Goal: Task Accomplishment & Management: Use online tool/utility

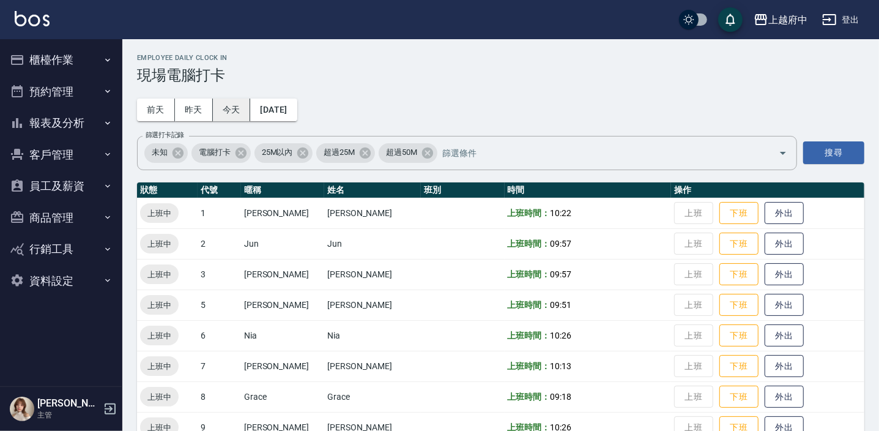
click at [223, 105] on button "今天" at bounding box center [232, 110] width 38 height 23
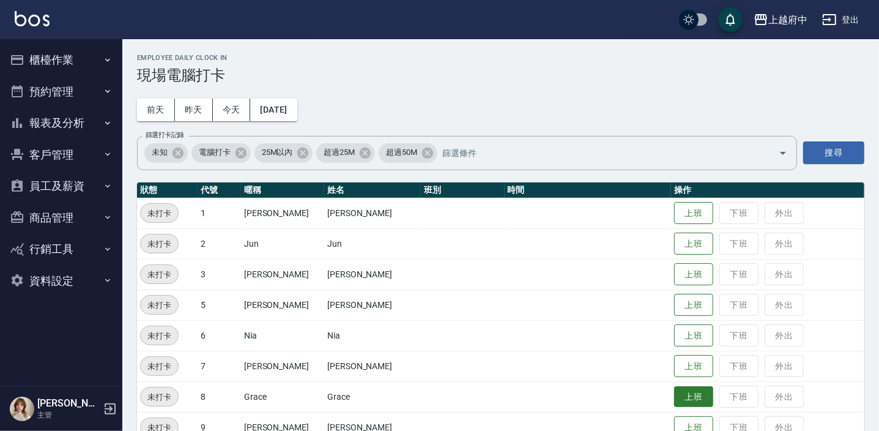
click at [674, 403] on button "上班" at bounding box center [693, 396] width 39 height 21
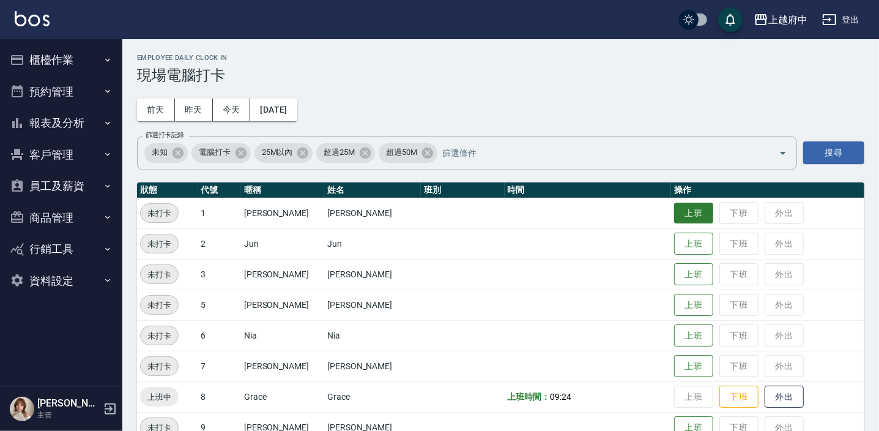
click at [686, 213] on button "上班" at bounding box center [693, 213] width 39 height 21
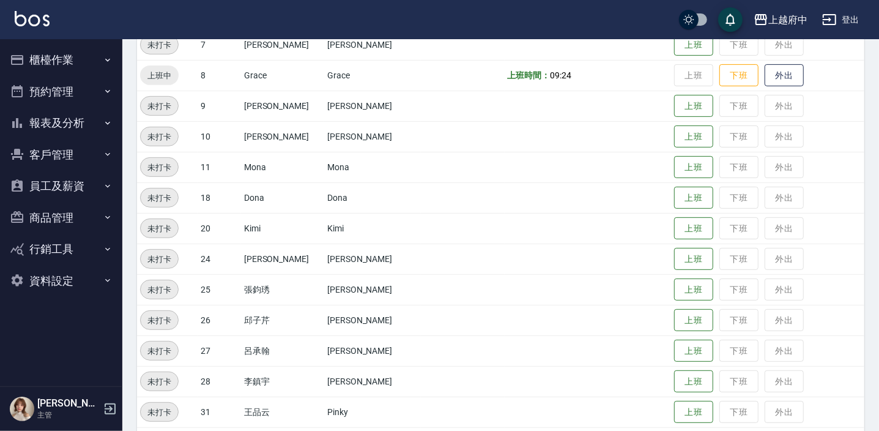
scroll to position [333, 0]
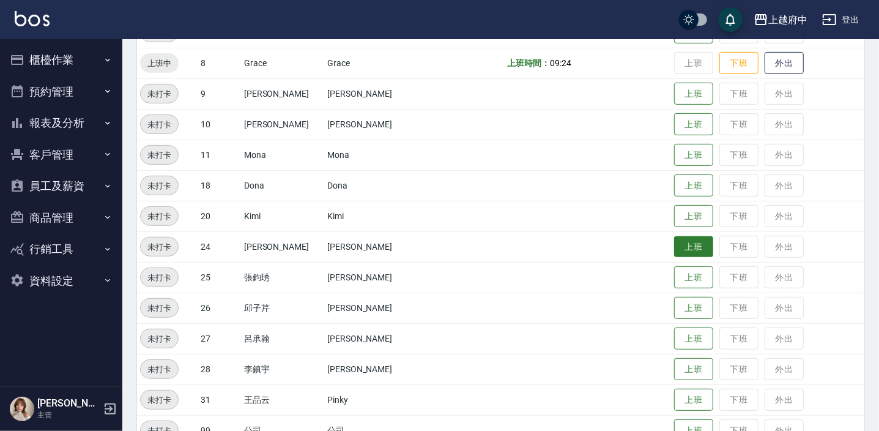
click at [674, 247] on button "上班" at bounding box center [693, 246] width 39 height 21
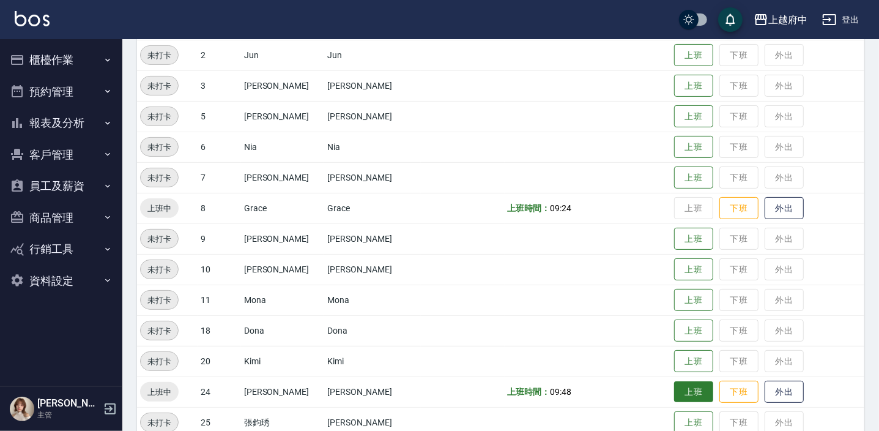
scroll to position [151, 0]
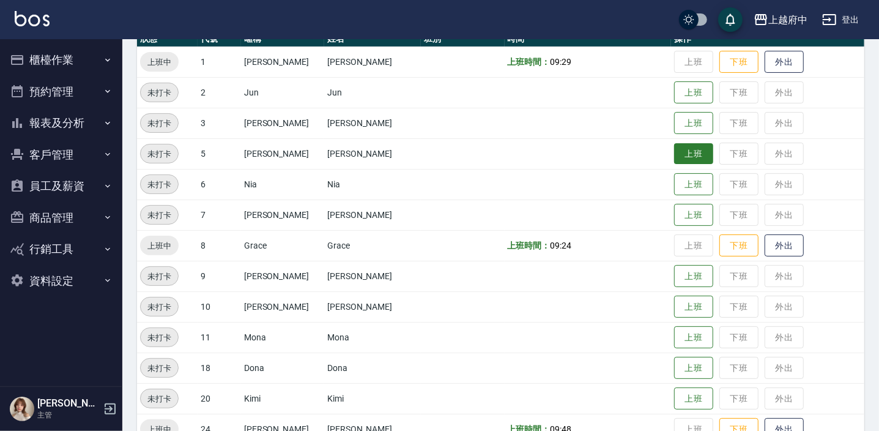
click at [685, 149] on button "上班" at bounding box center [693, 153] width 39 height 21
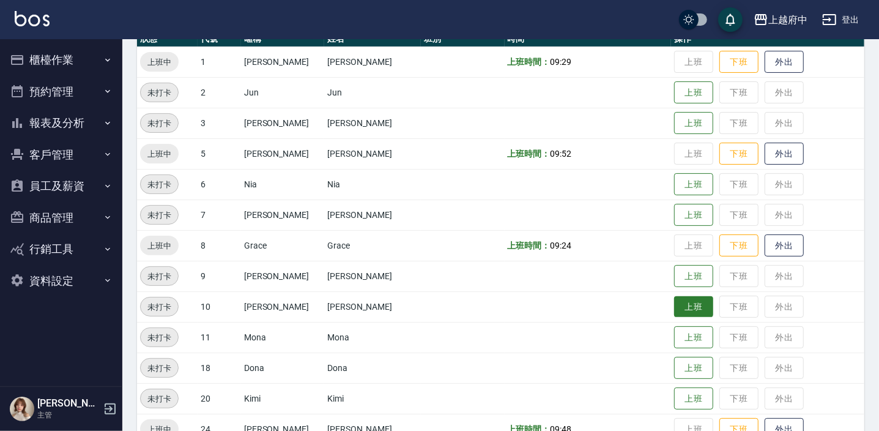
click at [674, 305] on button "上班" at bounding box center [693, 306] width 39 height 21
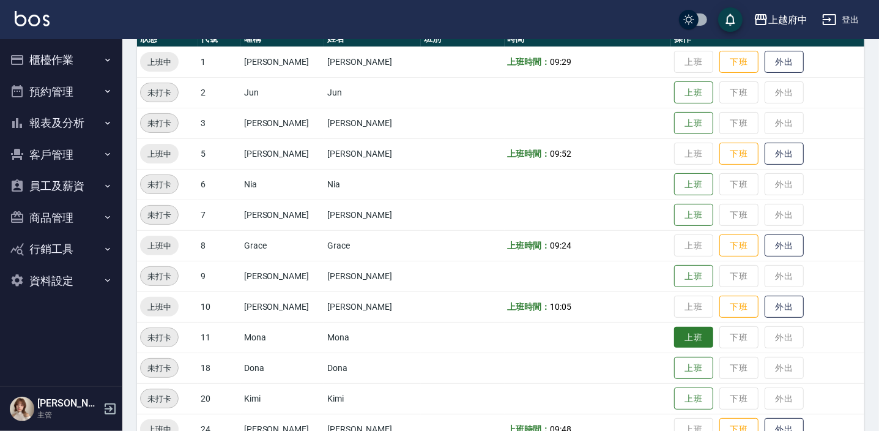
click at [674, 339] on button "上班" at bounding box center [693, 337] width 39 height 21
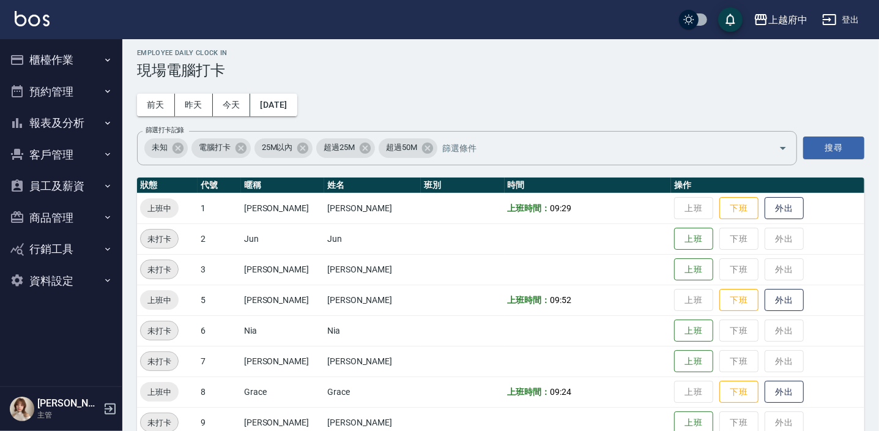
scroll to position [4, 0]
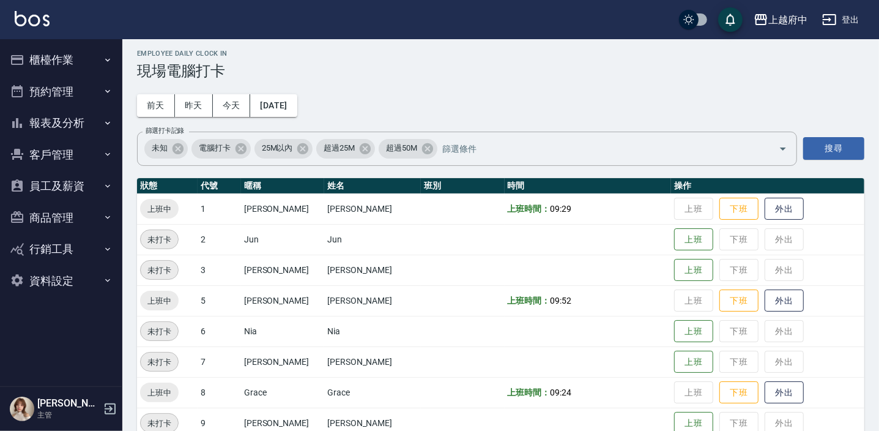
click at [677, 250] on td "上班 下班 外出" at bounding box center [767, 239] width 193 height 31
click at [674, 244] on button "上班" at bounding box center [693, 239] width 39 height 21
click at [679, 360] on button "上班" at bounding box center [693, 361] width 39 height 21
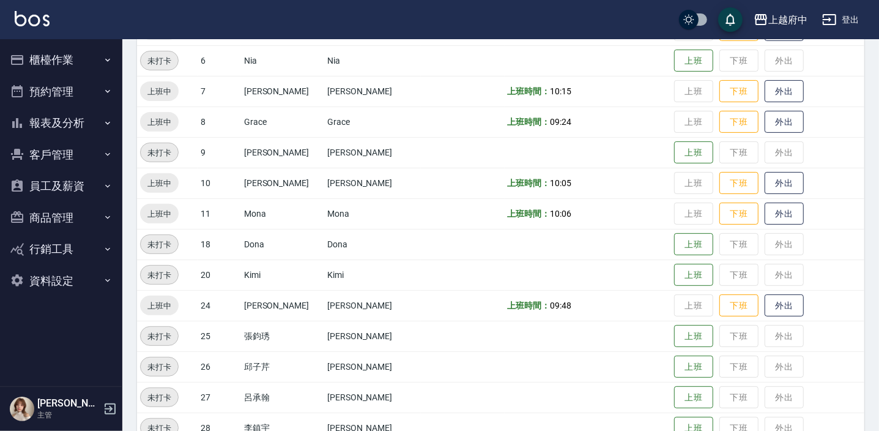
scroll to position [282, 0]
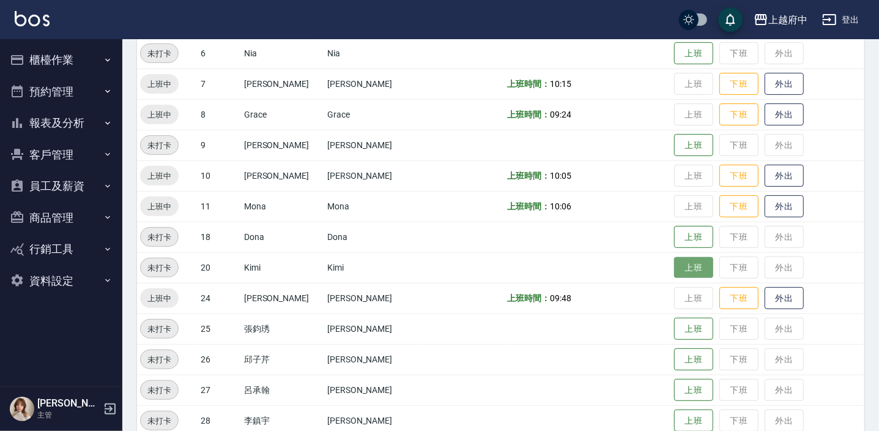
click at [693, 272] on button "上班" at bounding box center [693, 267] width 39 height 21
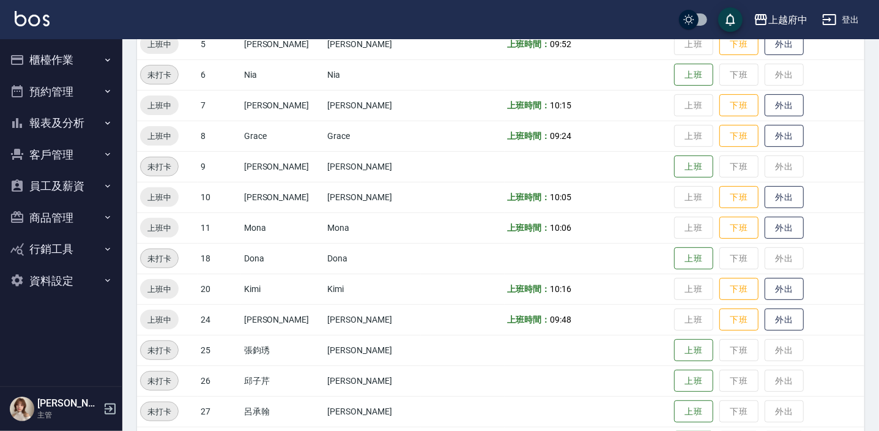
scroll to position [339, 0]
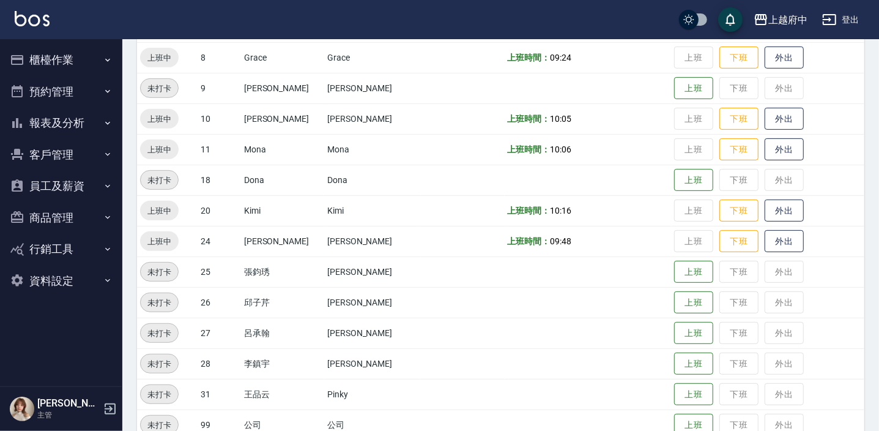
click at [519, 278] on td at bounding box center [588, 271] width 166 height 31
click at [681, 275] on button "上班" at bounding box center [693, 271] width 39 height 21
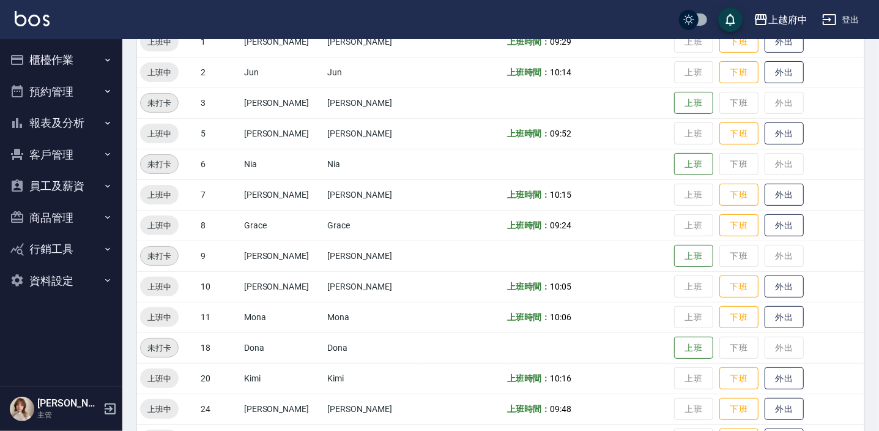
scroll to position [116, 0]
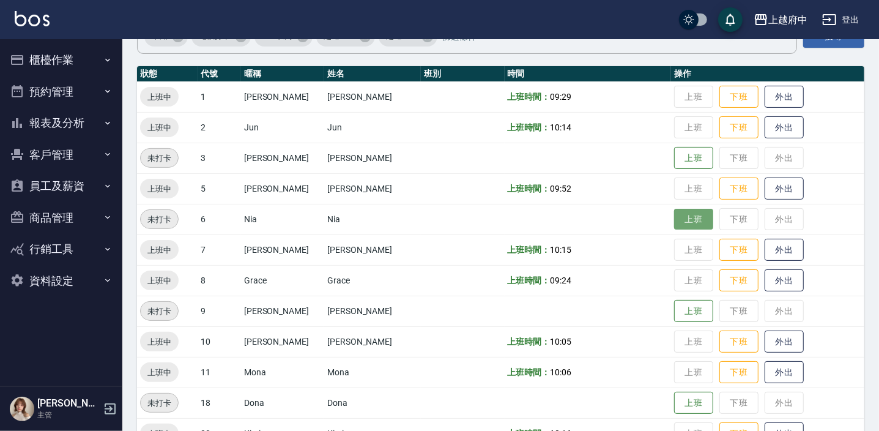
click at [677, 214] on button "上班" at bounding box center [693, 219] width 39 height 21
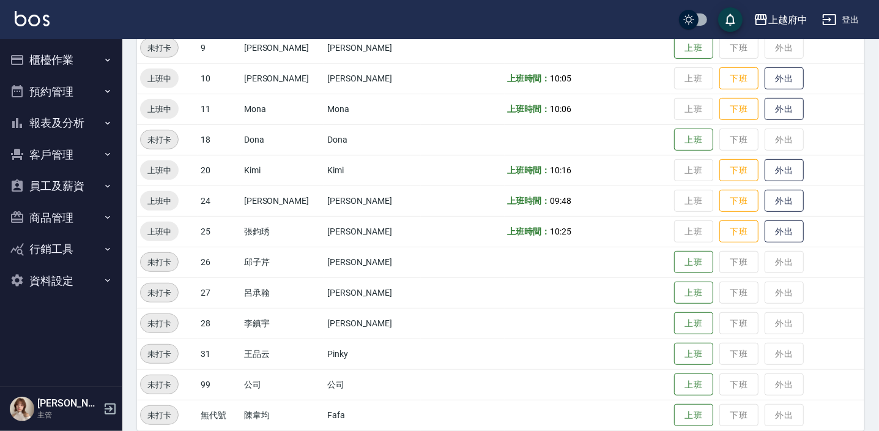
scroll to position [393, 0]
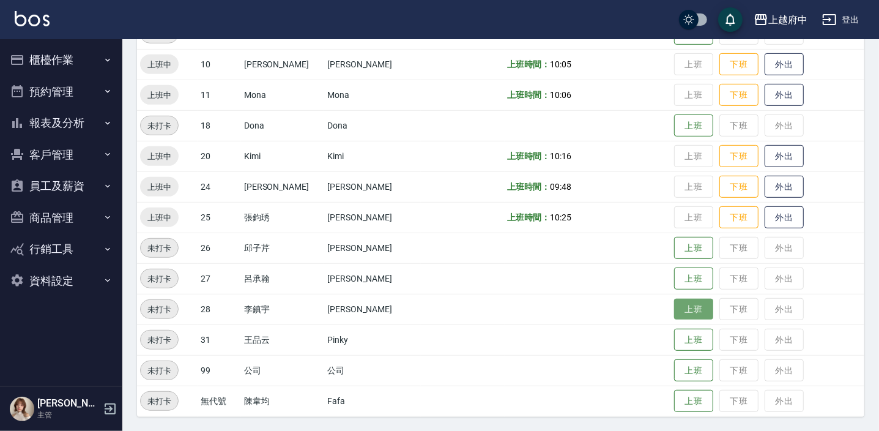
click at [678, 309] on button "上班" at bounding box center [693, 309] width 39 height 21
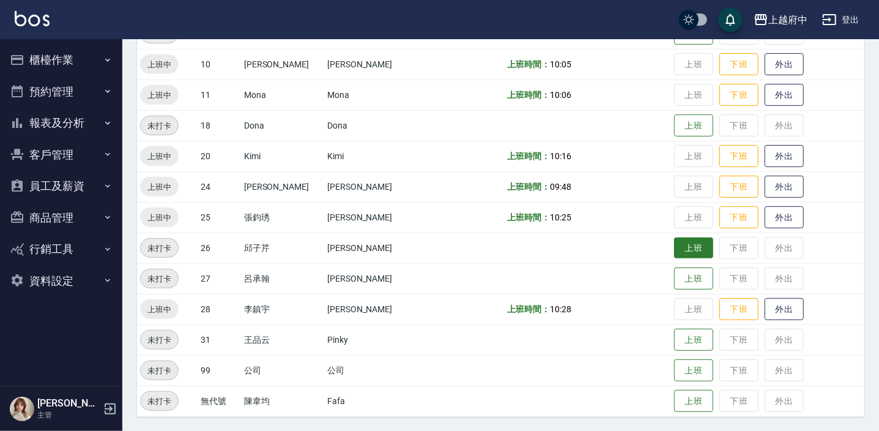
click at [676, 248] on button "上班" at bounding box center [693, 247] width 39 height 21
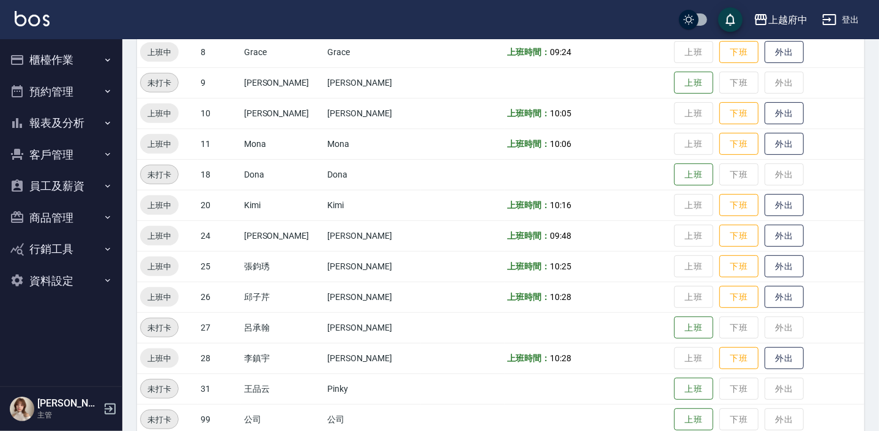
scroll to position [271, 0]
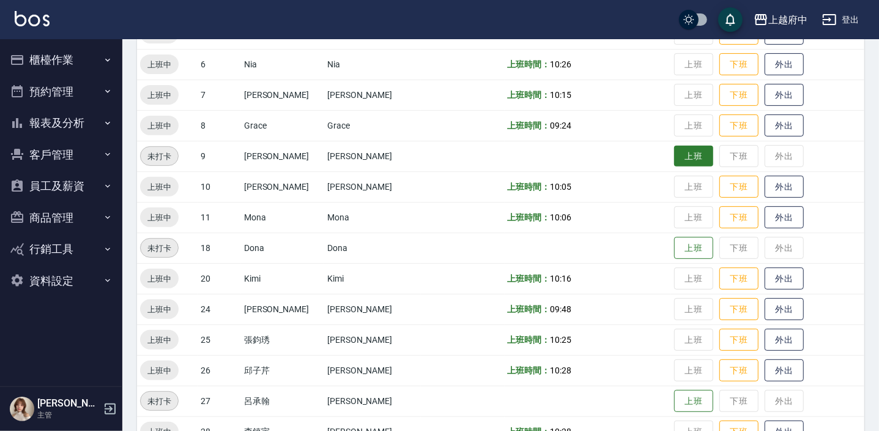
click at [685, 146] on button "上班" at bounding box center [693, 156] width 39 height 21
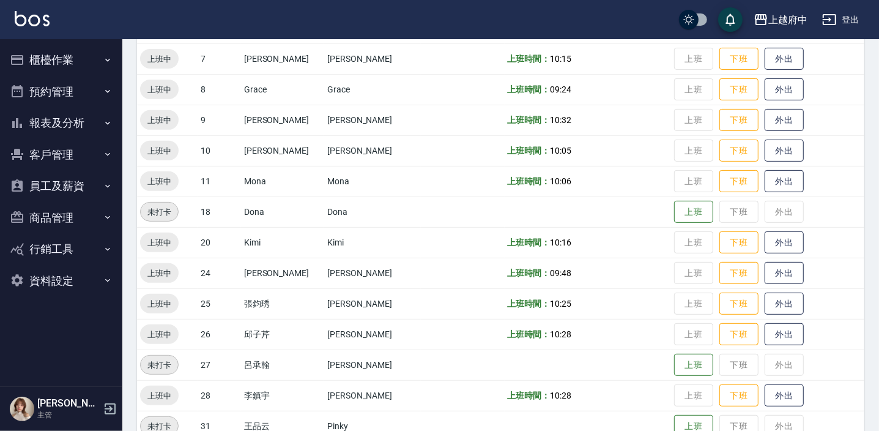
scroll to position [393, 0]
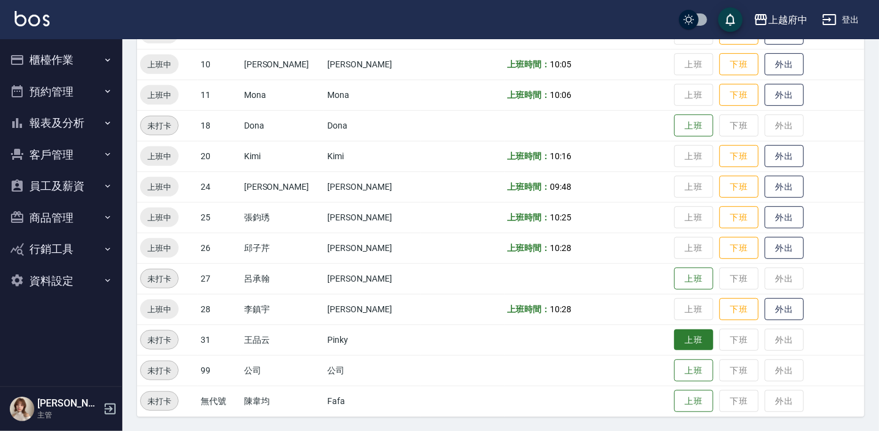
click at [683, 339] on button "上班" at bounding box center [693, 339] width 39 height 21
